Goal: Task Accomplishment & Management: Use online tool/utility

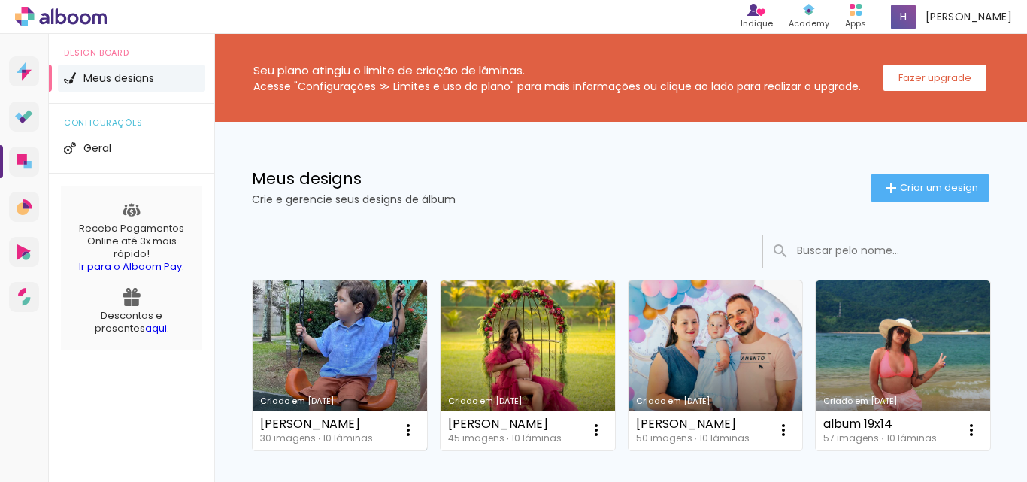
click at [376, 348] on link "Criado em [DATE]" at bounding box center [340, 366] width 175 height 170
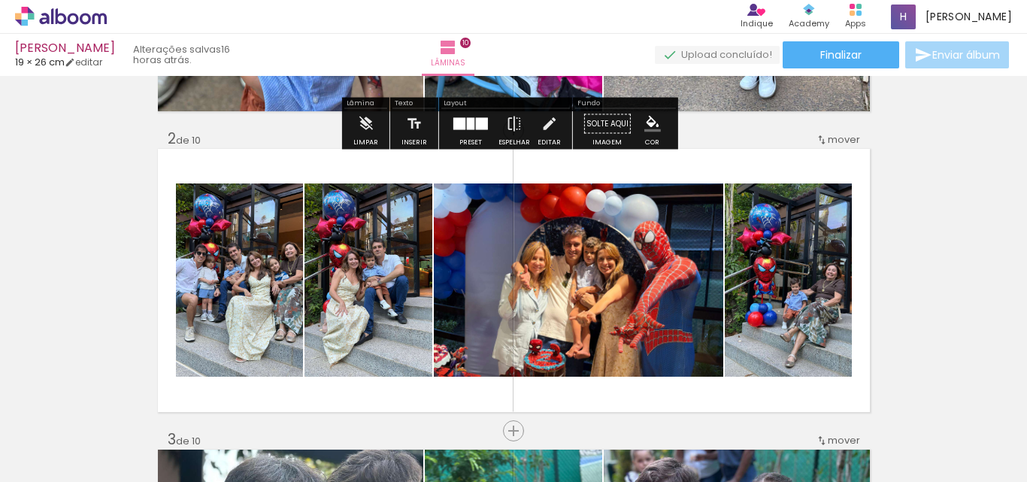
scroll to position [301, 0]
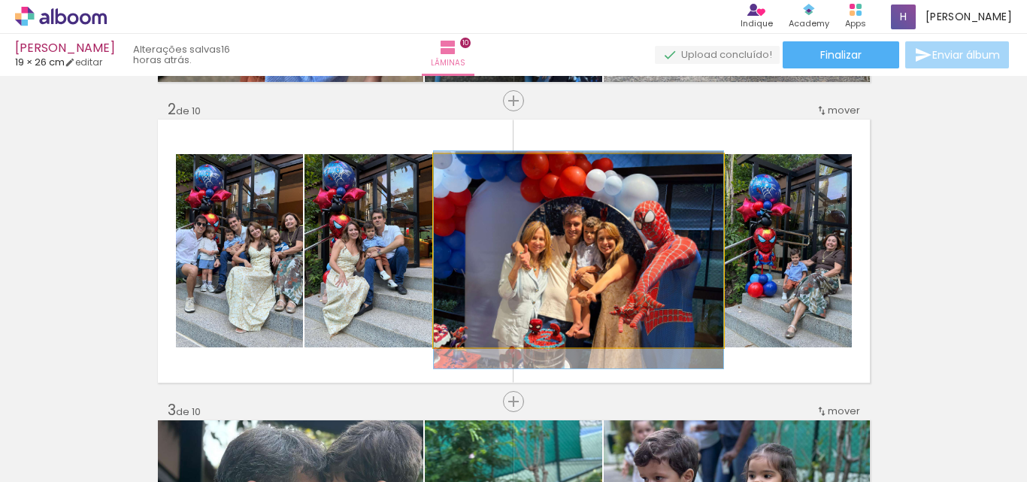
drag, startPoint x: 596, startPoint y: 234, endPoint x: 606, endPoint y: 243, distance: 13.3
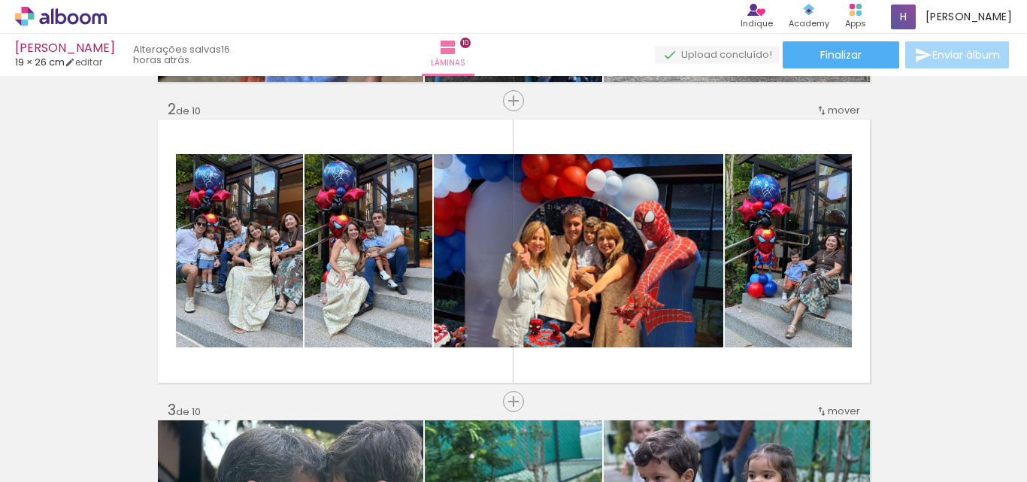
scroll to position [0, 0]
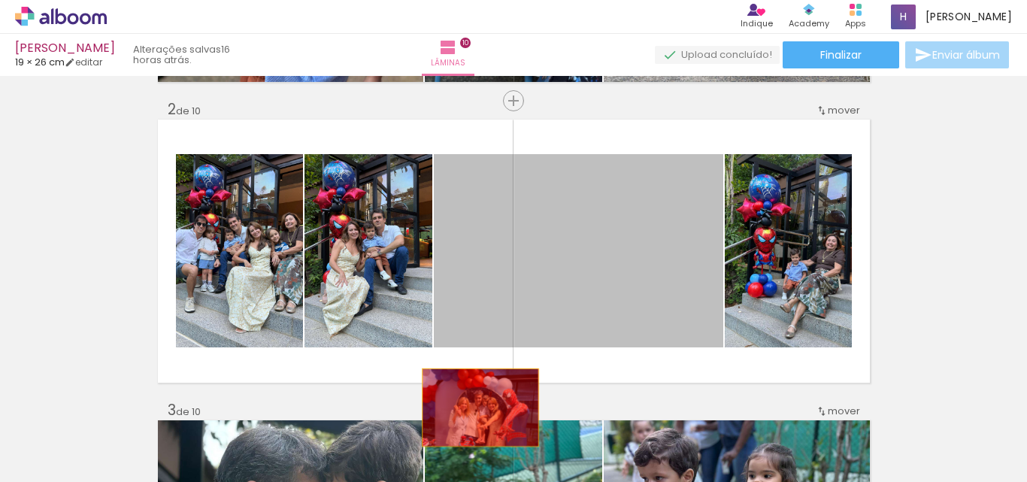
drag, startPoint x: 588, startPoint y: 241, endPoint x: 475, endPoint y: 409, distance: 203.2
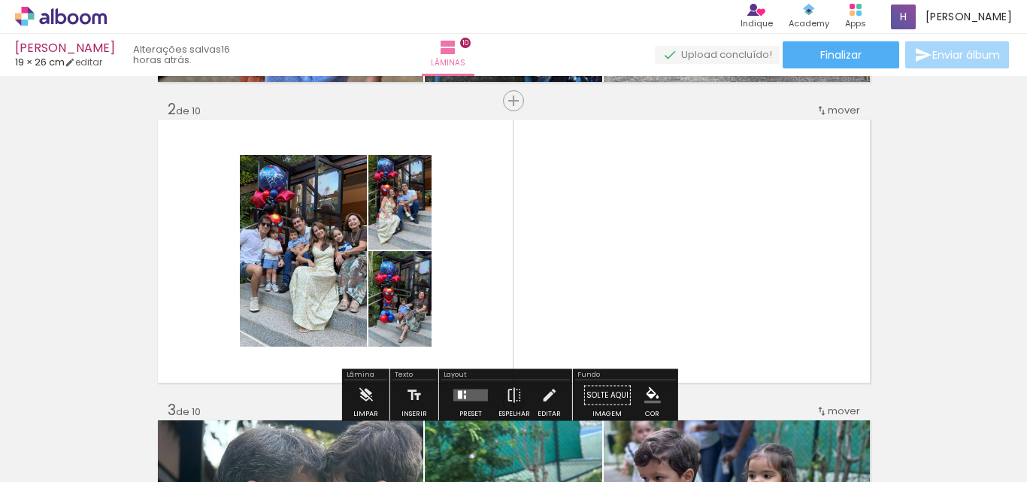
scroll to position [376, 0]
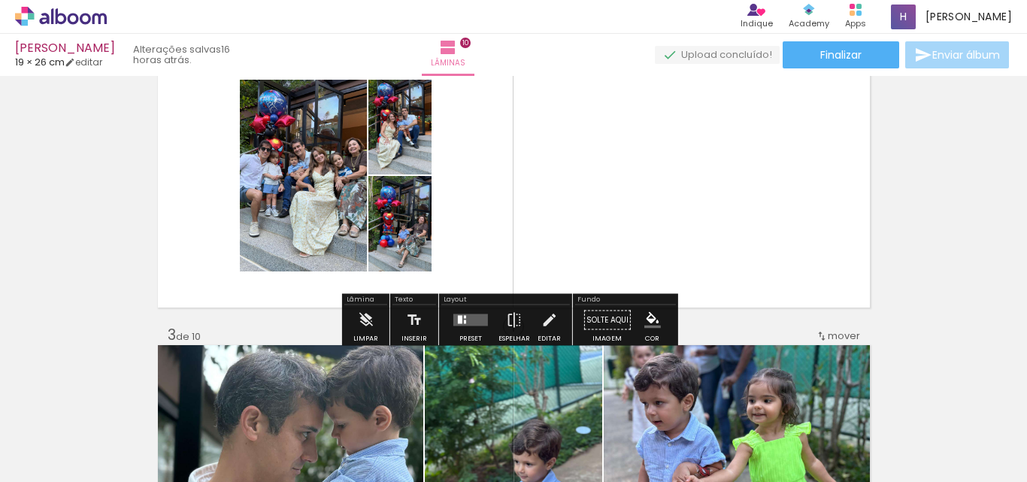
click at [468, 323] on quentale-layouter at bounding box center [471, 320] width 35 height 12
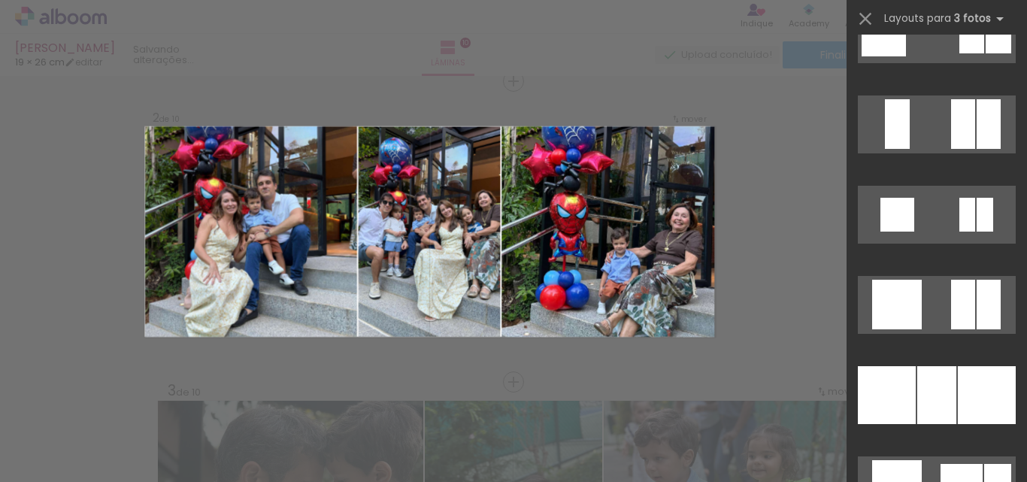
scroll to position [2106, 0]
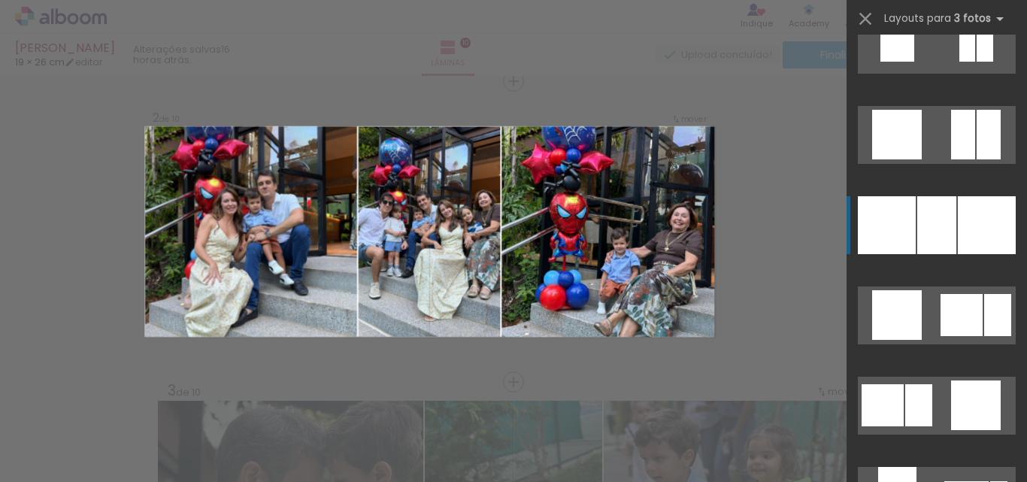
click at [948, 232] on div at bounding box center [937, 225] width 39 height 58
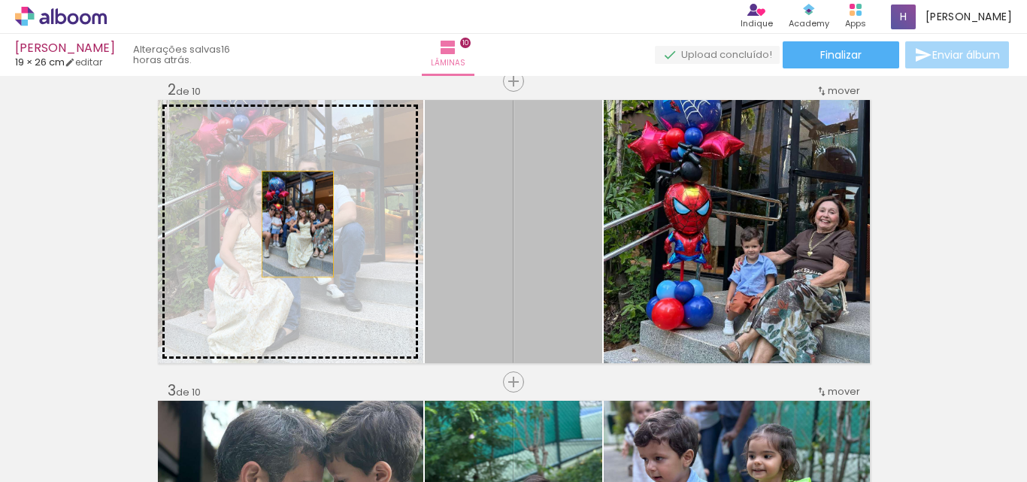
drag, startPoint x: 512, startPoint y: 229, endPoint x: 292, endPoint y: 224, distance: 220.5
click at [0, 0] on slot at bounding box center [0, 0] width 0 height 0
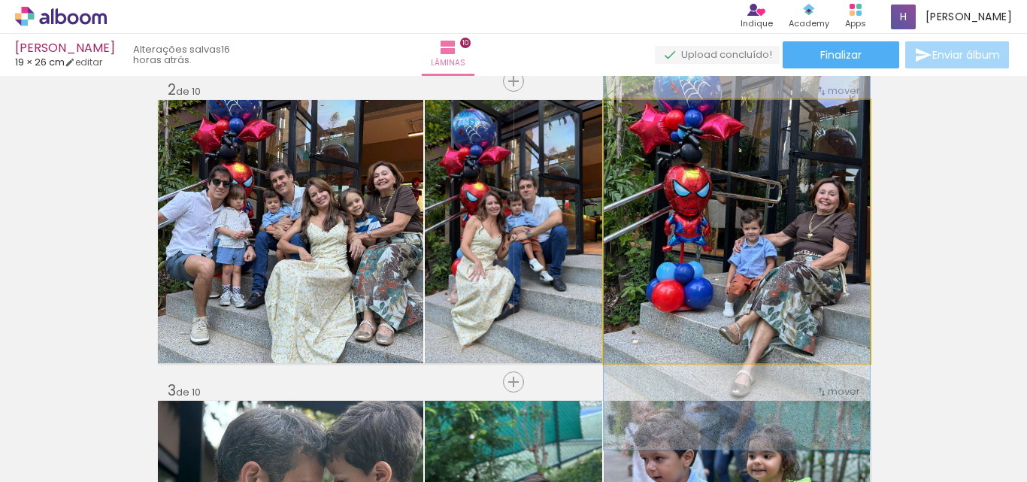
drag, startPoint x: 817, startPoint y: 219, endPoint x: 817, endPoint y: 201, distance: 18.1
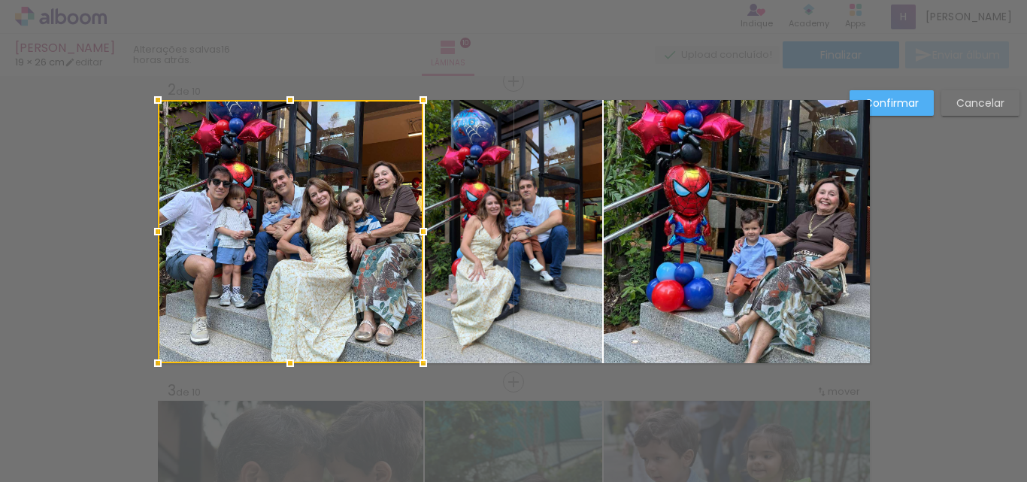
scroll to position [2106, 0]
click at [0, 0] on slot "Cancelar" at bounding box center [0, 0] width 0 height 0
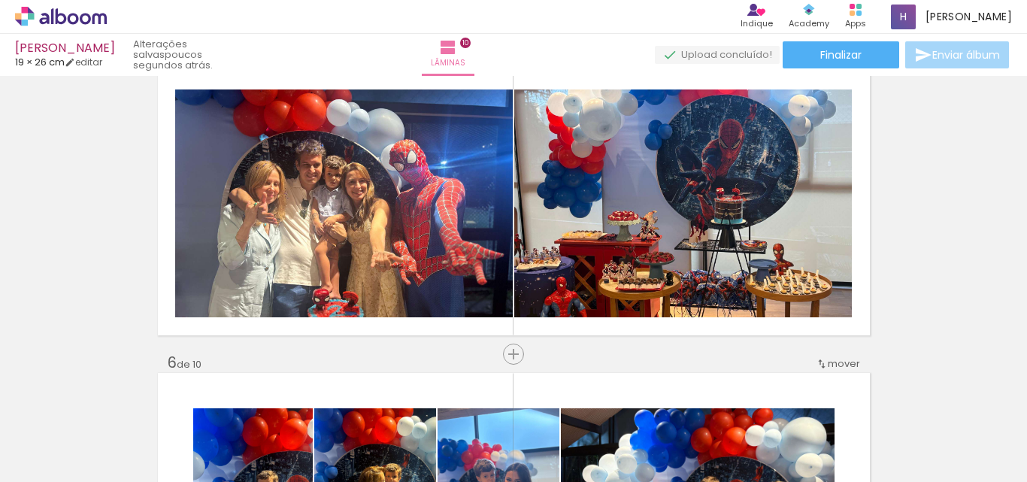
scroll to position [0, 1398]
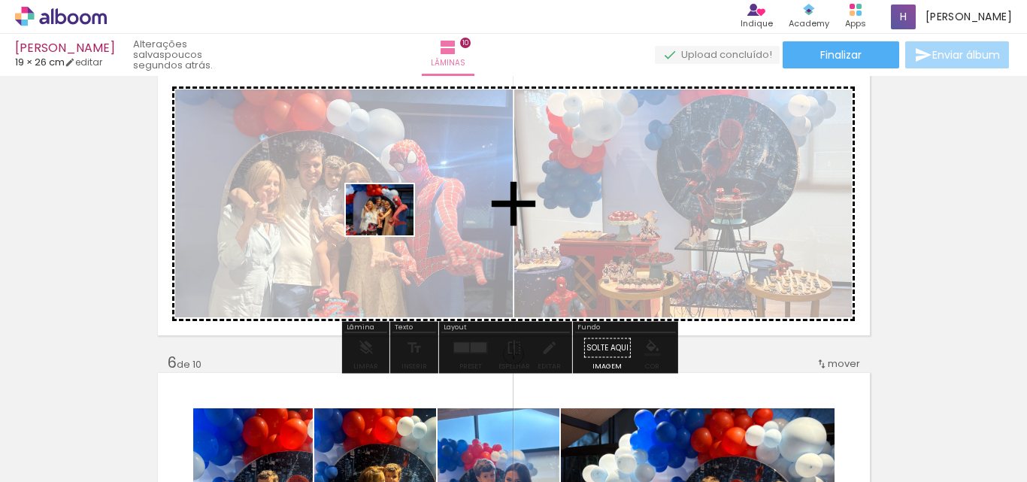
drag, startPoint x: 711, startPoint y: 445, endPoint x: 391, endPoint y: 229, distance: 385.3
click at [391, 229] on quentale-workspace at bounding box center [513, 241] width 1027 height 482
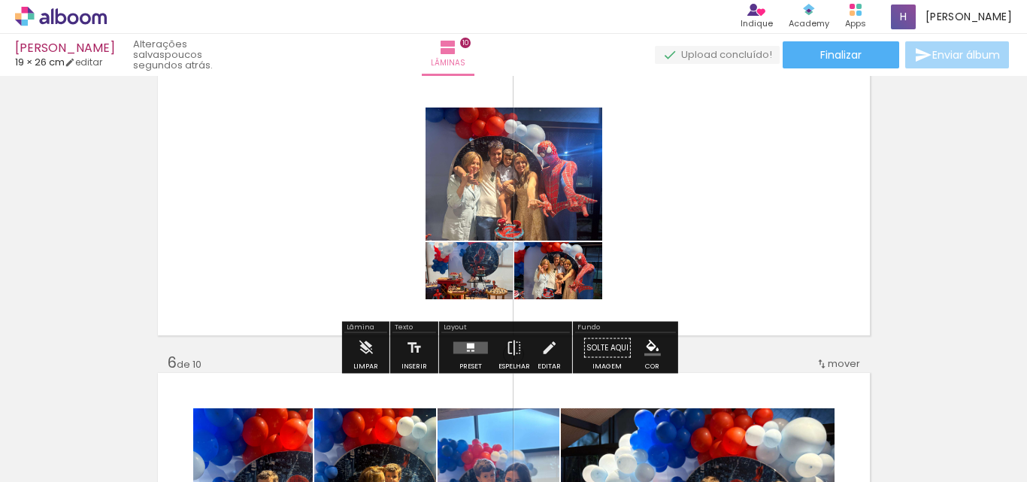
click at [457, 345] on quentale-layouter at bounding box center [471, 348] width 35 height 12
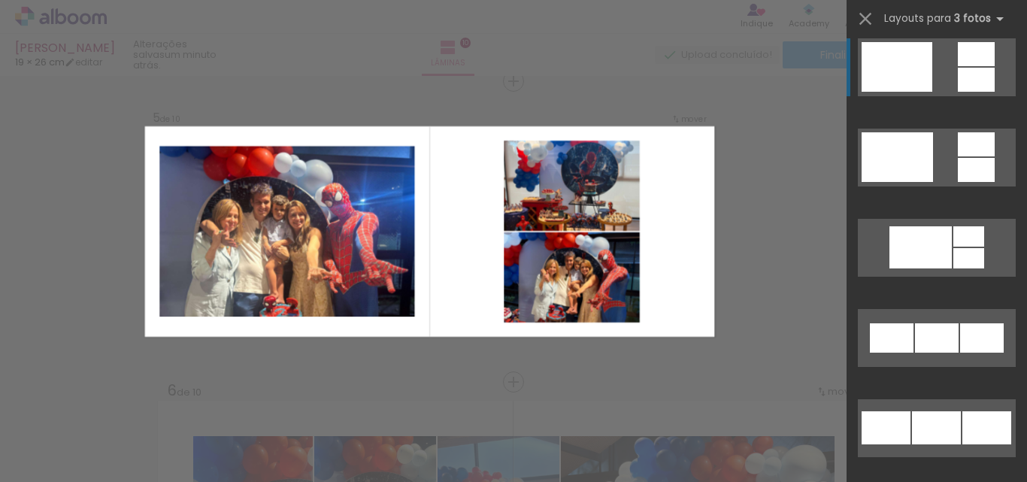
scroll to position [752, 0]
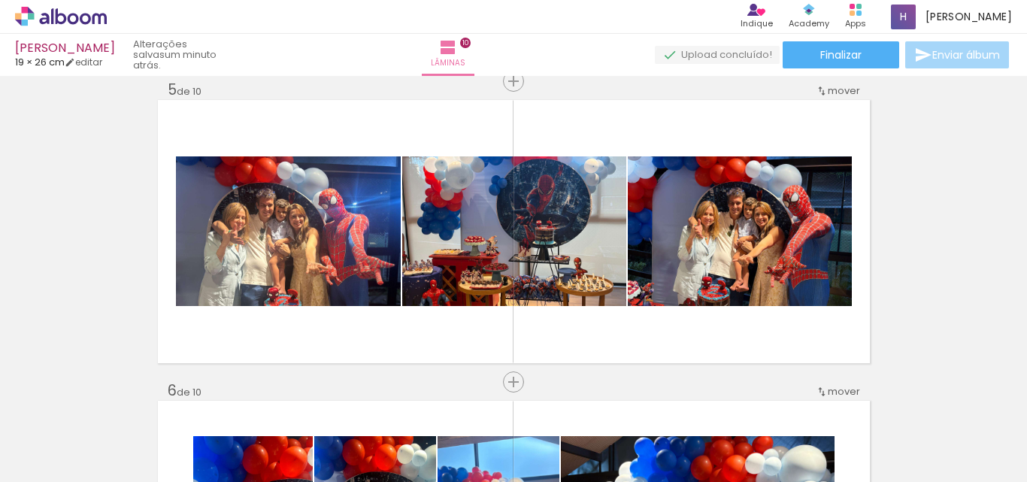
scroll to position [0, 1398]
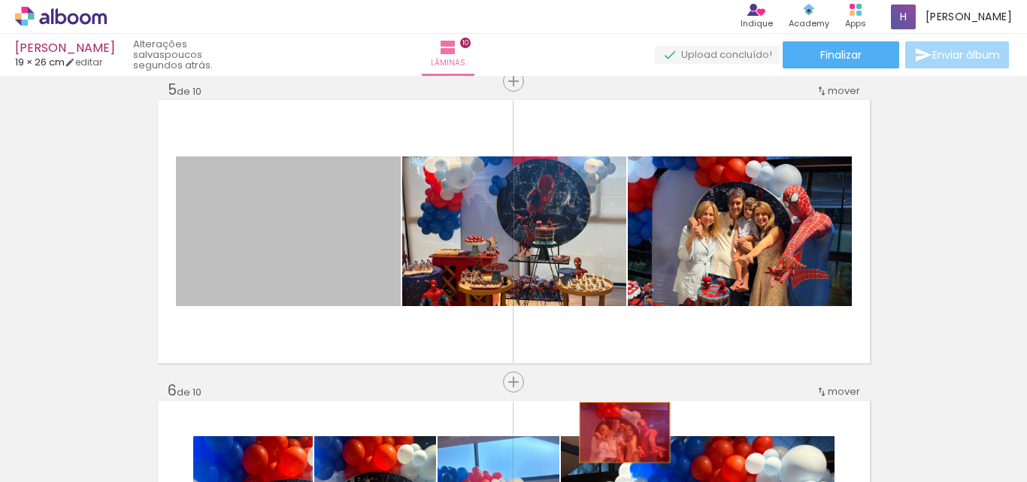
drag, startPoint x: 281, startPoint y: 228, endPoint x: 619, endPoint y: 433, distance: 395.5
click at [619, 433] on quentale-workspace at bounding box center [513, 241] width 1027 height 482
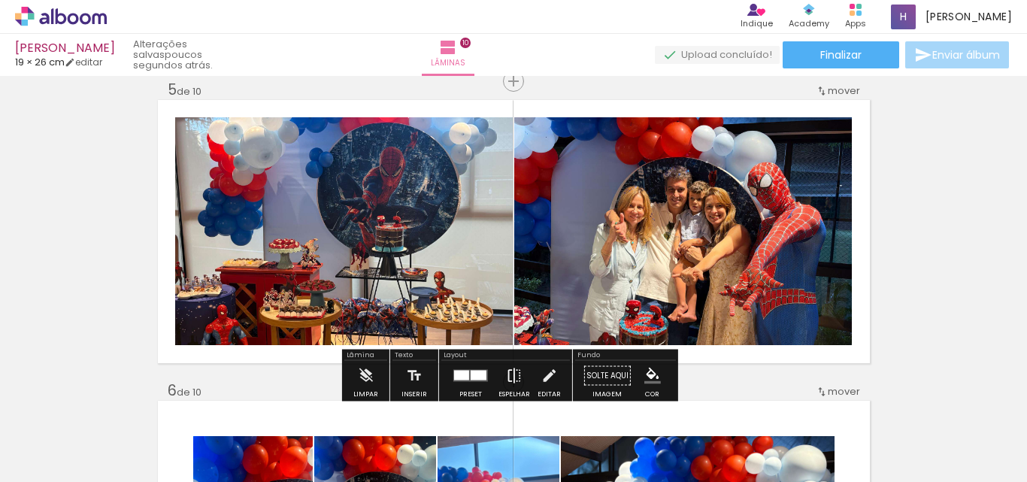
click at [512, 372] on iron-icon at bounding box center [514, 376] width 17 height 30
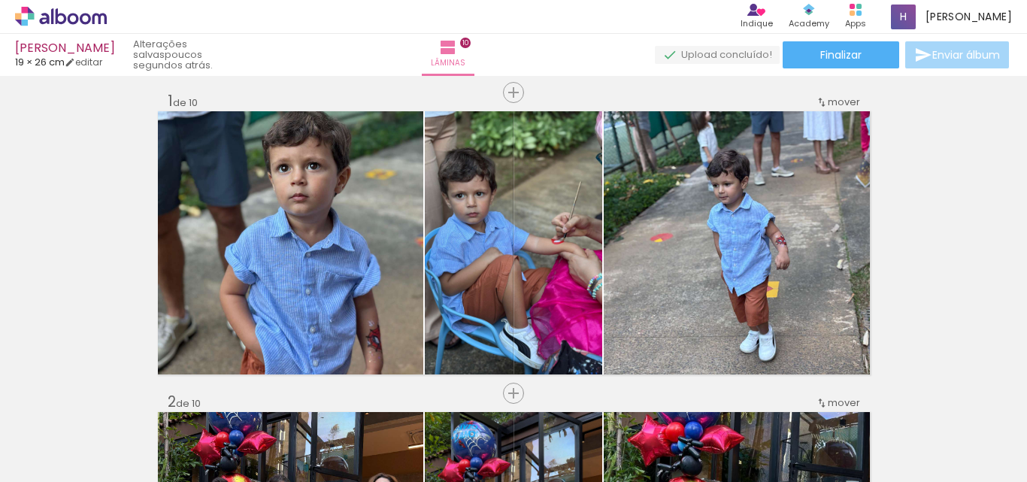
scroll to position [0, 0]
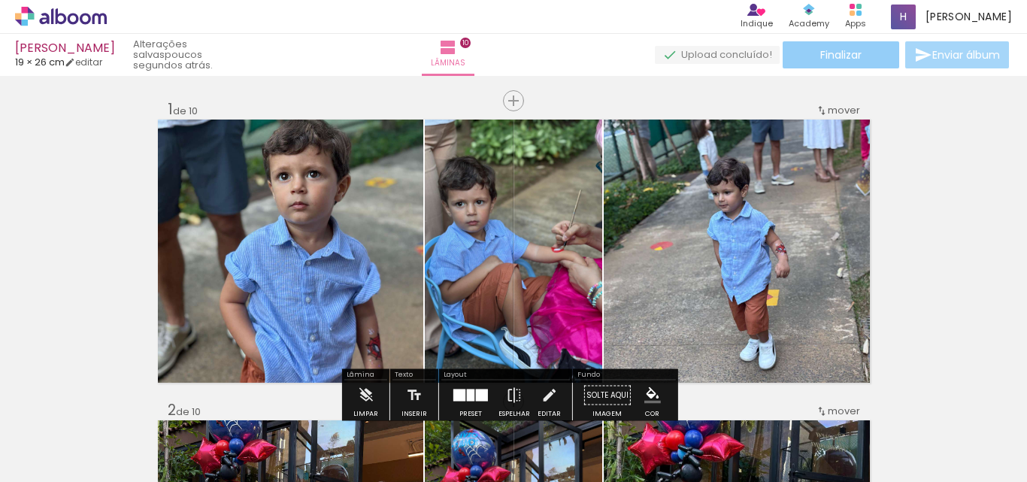
click at [826, 51] on span "Finalizar" at bounding box center [841, 55] width 41 height 11
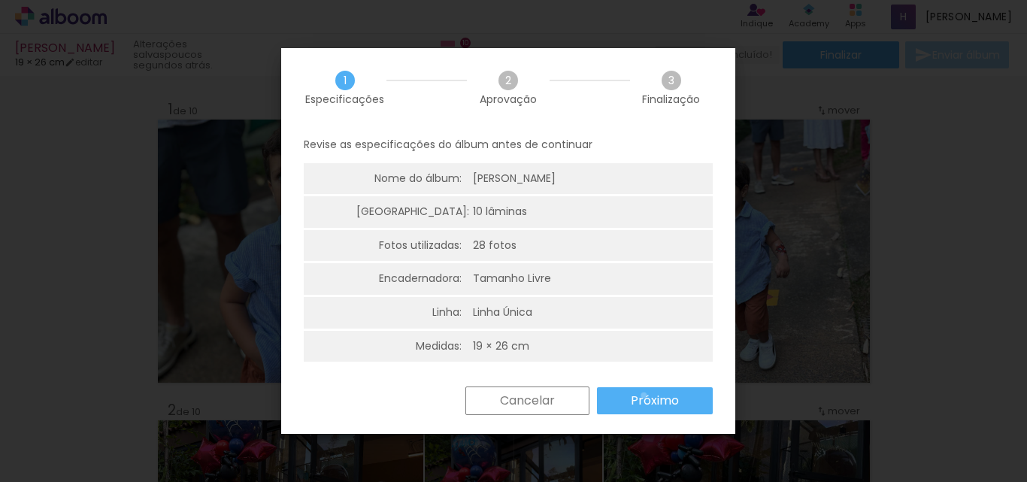
click at [0, 0] on slot "Próximo" at bounding box center [0, 0] width 0 height 0
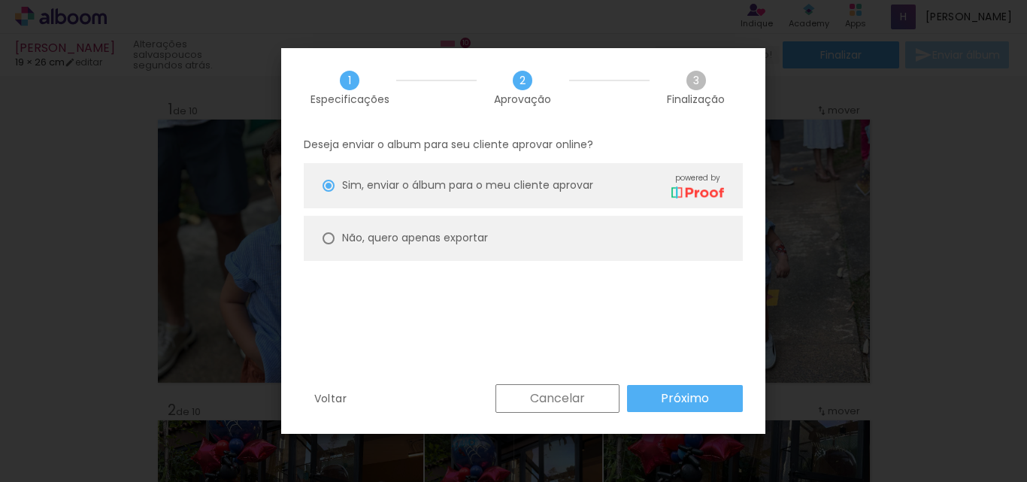
click at [332, 192] on div at bounding box center [329, 186] width 12 height 12
type paper-radio-button "on"
click at [0, 0] on slot "Próximo" at bounding box center [0, 0] width 0 height 0
type input "Alta, 300 DPI"
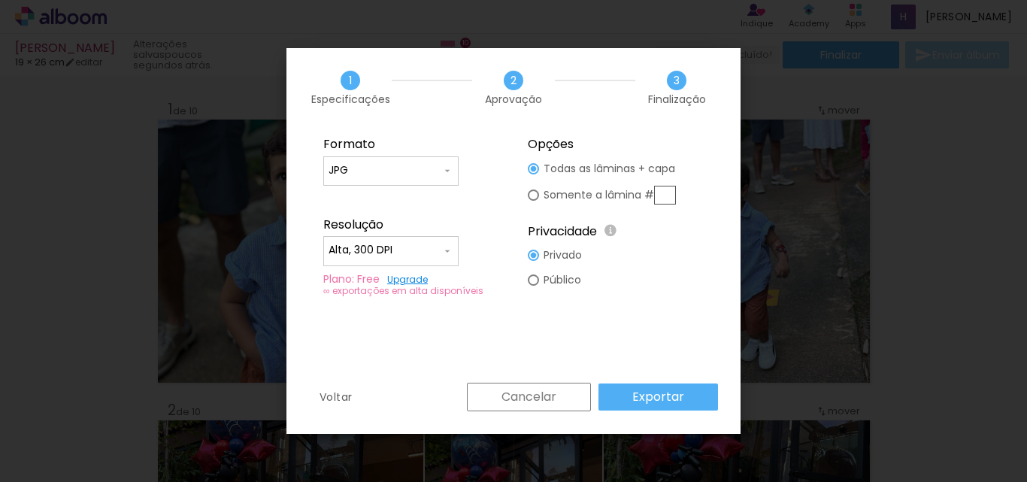
click at [408, 178] on div at bounding box center [391, 179] width 125 height 2
click at [406, 190] on paper-item "PDF" at bounding box center [390, 199] width 135 height 30
type input "PDF"
click at [397, 244] on input "Alta, 300 DPI" at bounding box center [385, 250] width 113 height 15
click at [378, 275] on paper-item "Baixa" at bounding box center [390, 278] width 135 height 30
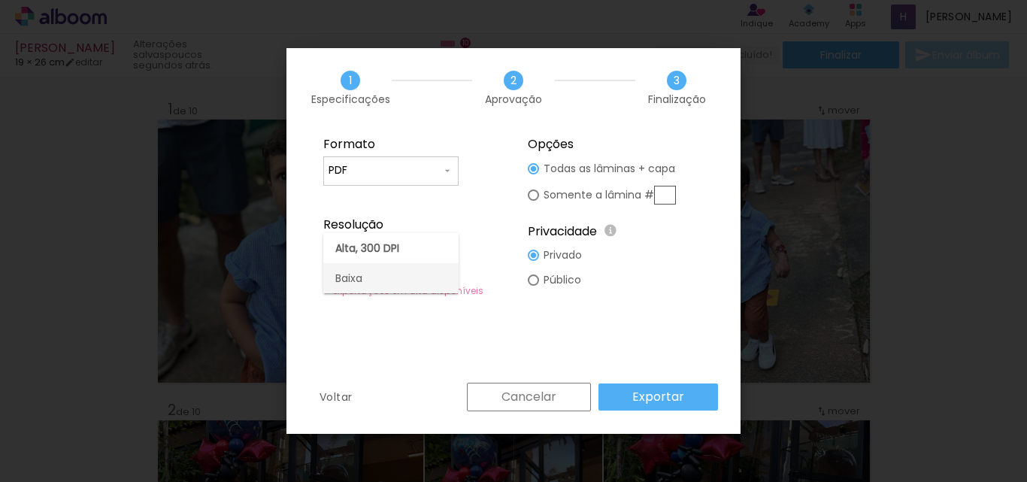
type input "Baixa"
click at [0, 0] on slot "Exportar" at bounding box center [0, 0] width 0 height 0
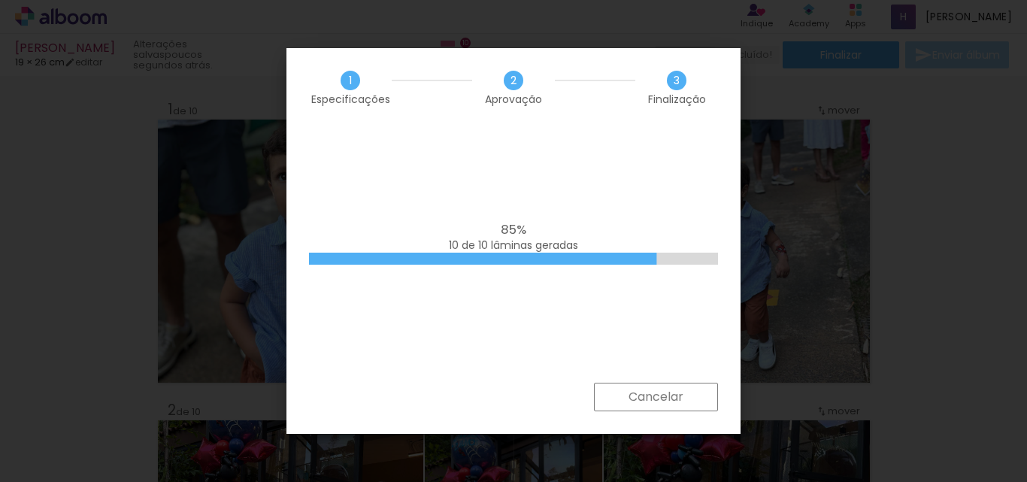
scroll to position [0, 1398]
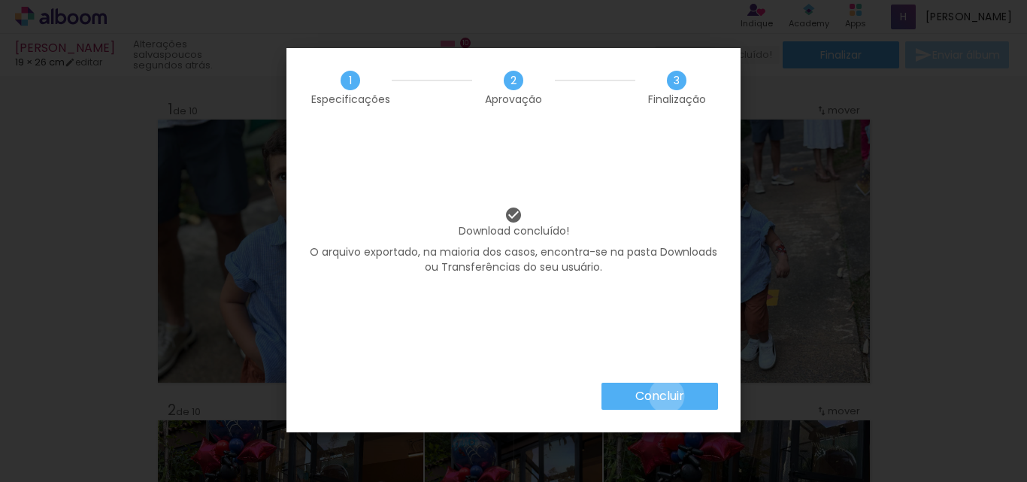
click at [0, 0] on slot "Concluir" at bounding box center [0, 0] width 0 height 0
